Goal: Task Accomplishment & Management: Manage account settings

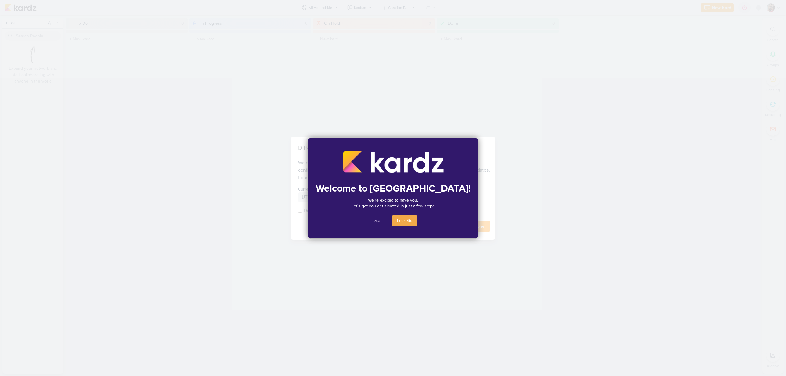
click at [374, 221] on button "later" at bounding box center [378, 220] width 18 height 11
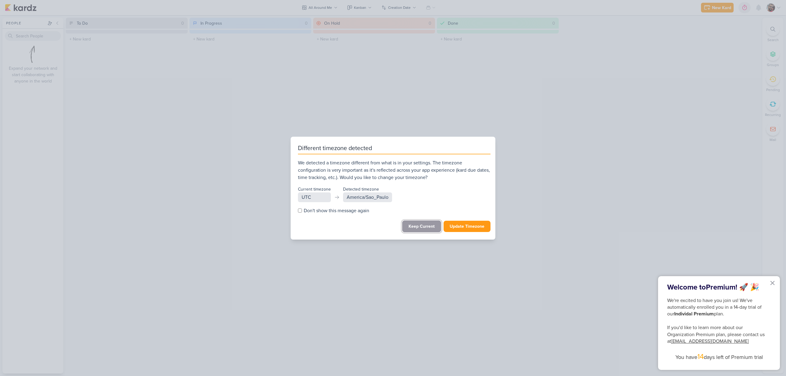
click at [420, 227] on button "Keep Current" at bounding box center [421, 227] width 39 height 12
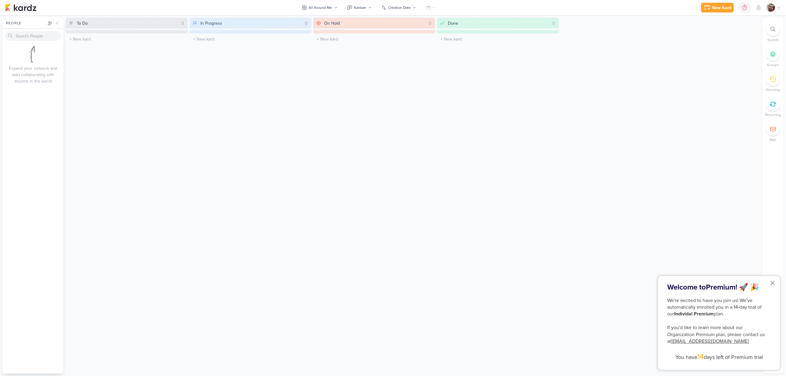
click at [772, 283] on button "×" at bounding box center [773, 283] width 6 height 10
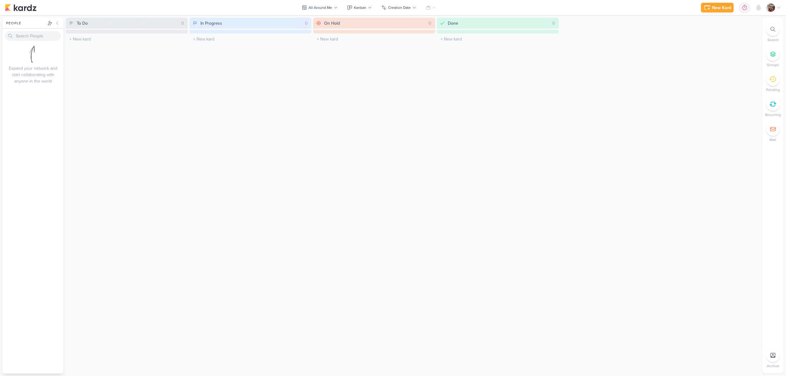
click at [776, 5] on div at bounding box center [774, 7] width 15 height 9
click at [746, 41] on link "Settings" at bounding box center [741, 42] width 85 height 10
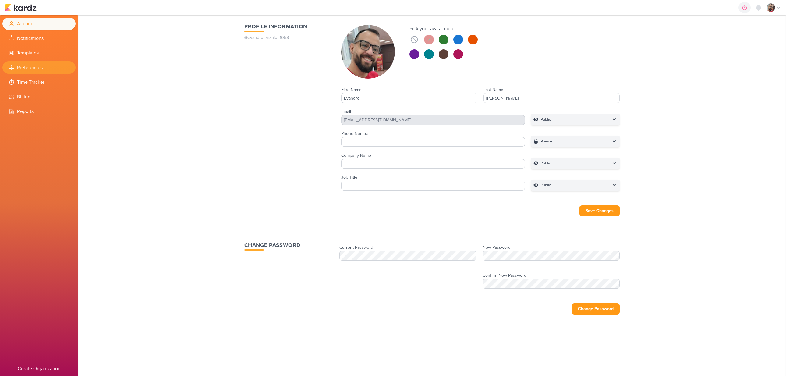
click at [39, 62] on li "Preferences" at bounding box center [38, 68] width 73 height 12
select select "UTC"
